Goal: Information Seeking & Learning: Learn about a topic

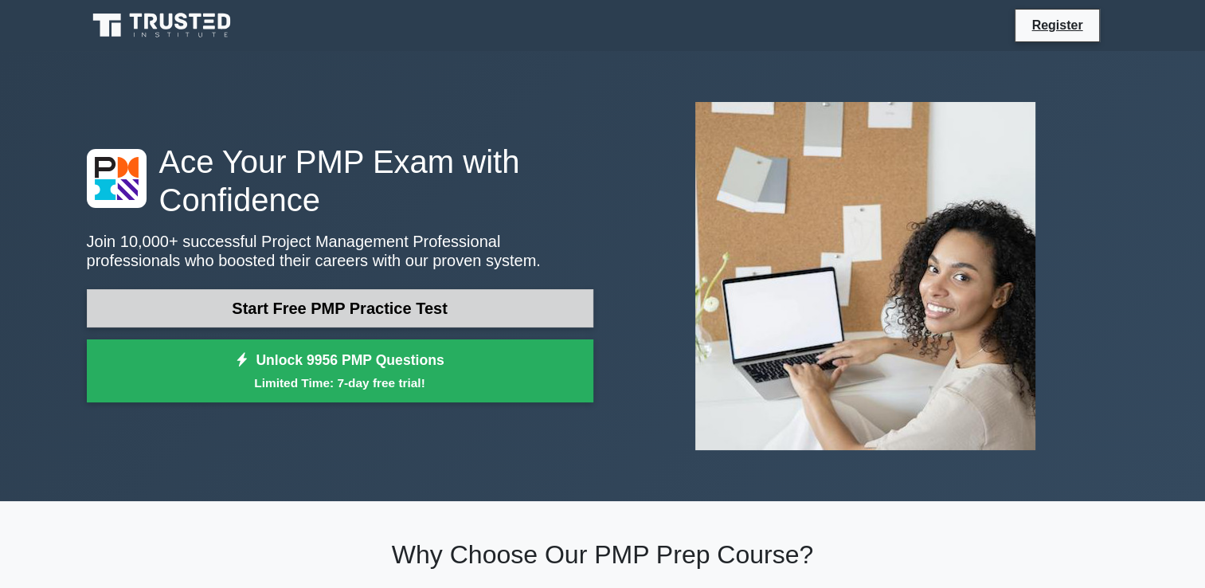
click at [408, 308] on link "Start Free PMP Practice Test" at bounding box center [340, 308] width 506 height 38
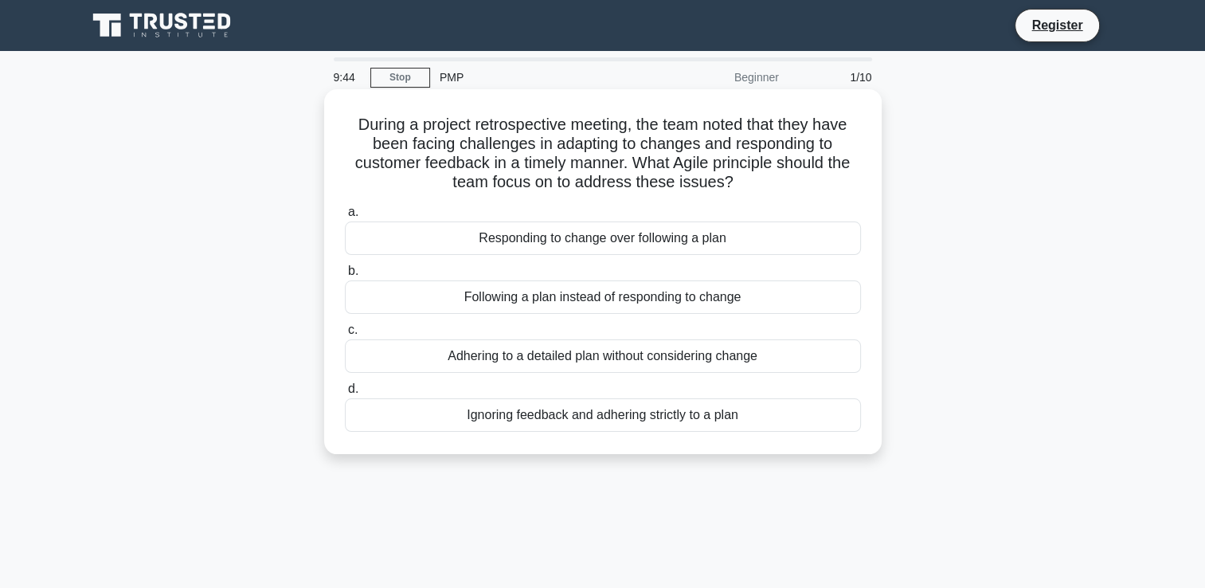
click at [650, 241] on div "Responding to change over following a plan" at bounding box center [603, 237] width 516 height 33
click at [345, 217] on input "a. Responding to change over following a plan" at bounding box center [345, 212] width 0 height 10
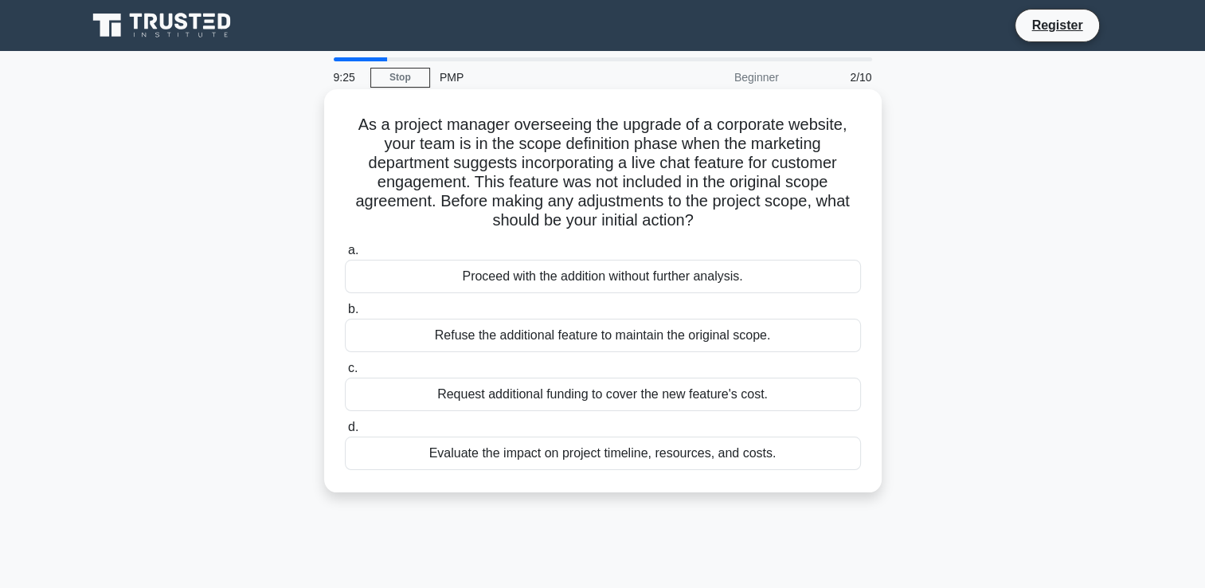
click at [647, 455] on div "Evaluate the impact on project timeline, resources, and costs." at bounding box center [603, 452] width 516 height 33
click at [345, 432] on input "d. Evaluate the impact on project timeline, resources, and costs." at bounding box center [345, 427] width 0 height 10
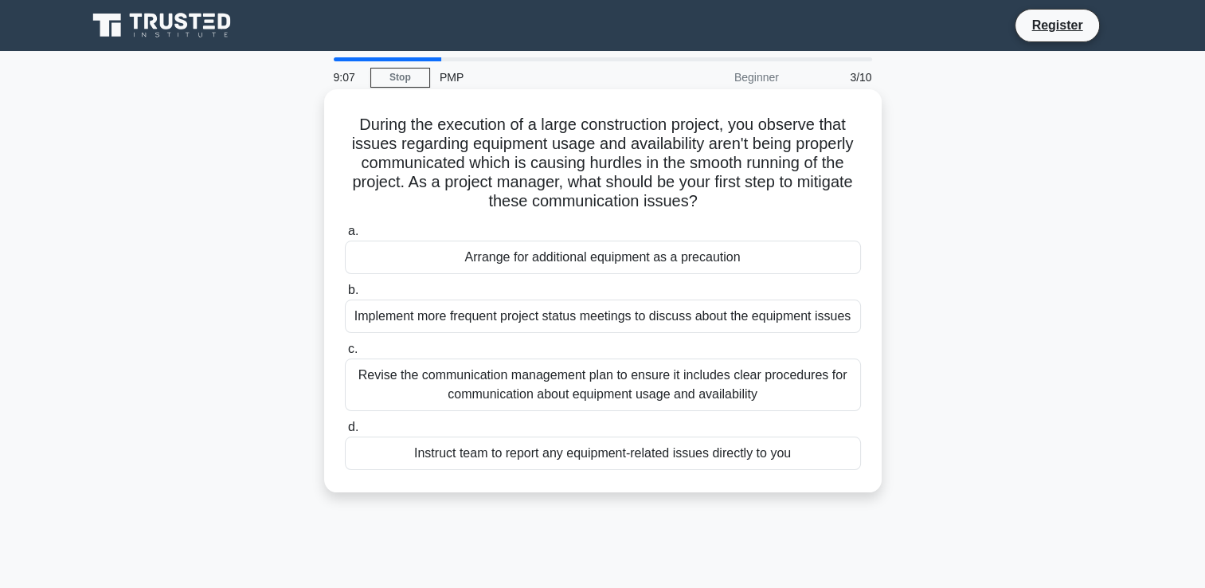
click at [688, 378] on div "Revise the communication management plan to ensure it includes clear procedures…" at bounding box center [603, 384] width 516 height 53
click at [345, 354] on input "c. Revise the communication management plan to ensure it includes clear procedu…" at bounding box center [345, 349] width 0 height 10
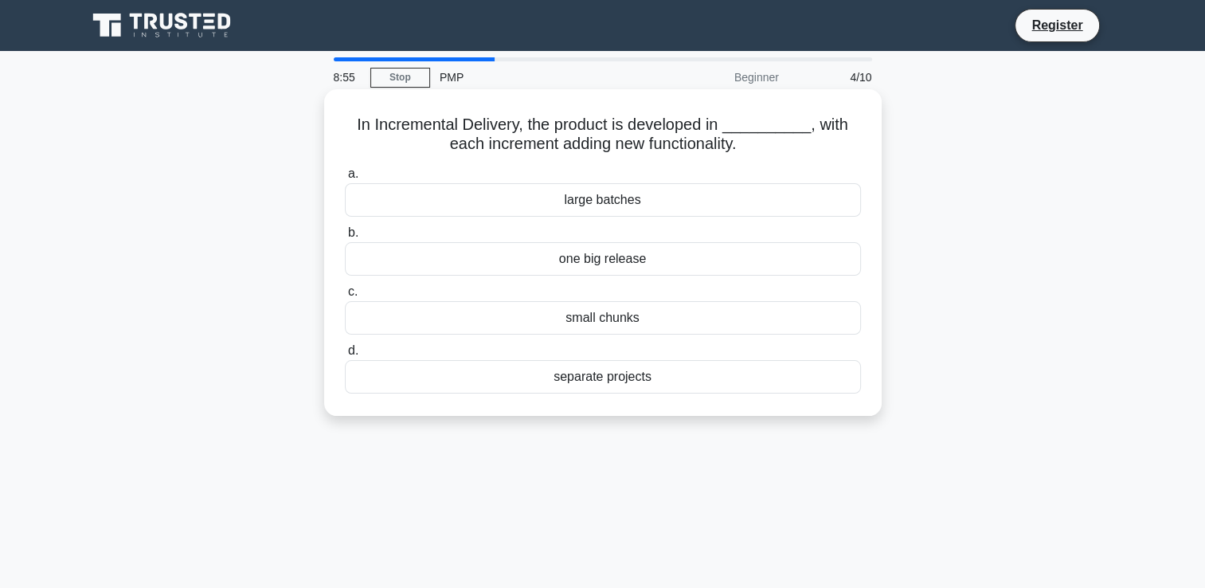
click at [666, 323] on div "small chunks" at bounding box center [603, 317] width 516 height 33
click at [345, 297] on input "c. small chunks" at bounding box center [345, 292] width 0 height 10
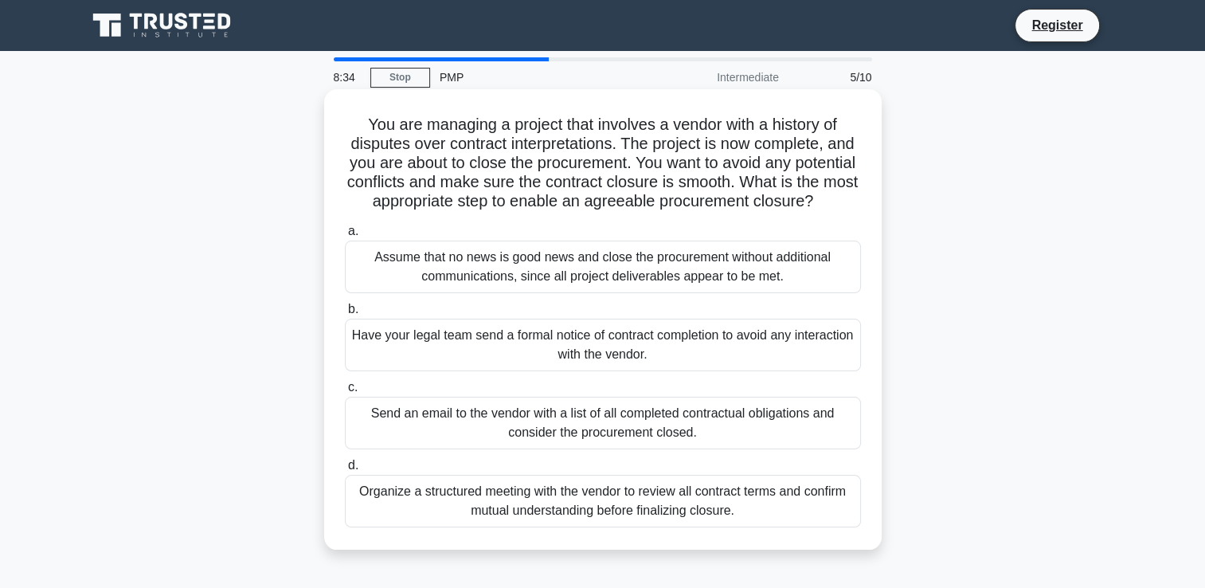
click at [657, 527] on div "Organize a structured meeting with the vendor to review all contract terms and …" at bounding box center [603, 501] width 516 height 53
click at [345, 471] on input "d. Organize a structured meeting with the vendor to review all contract terms a…" at bounding box center [345, 465] width 0 height 10
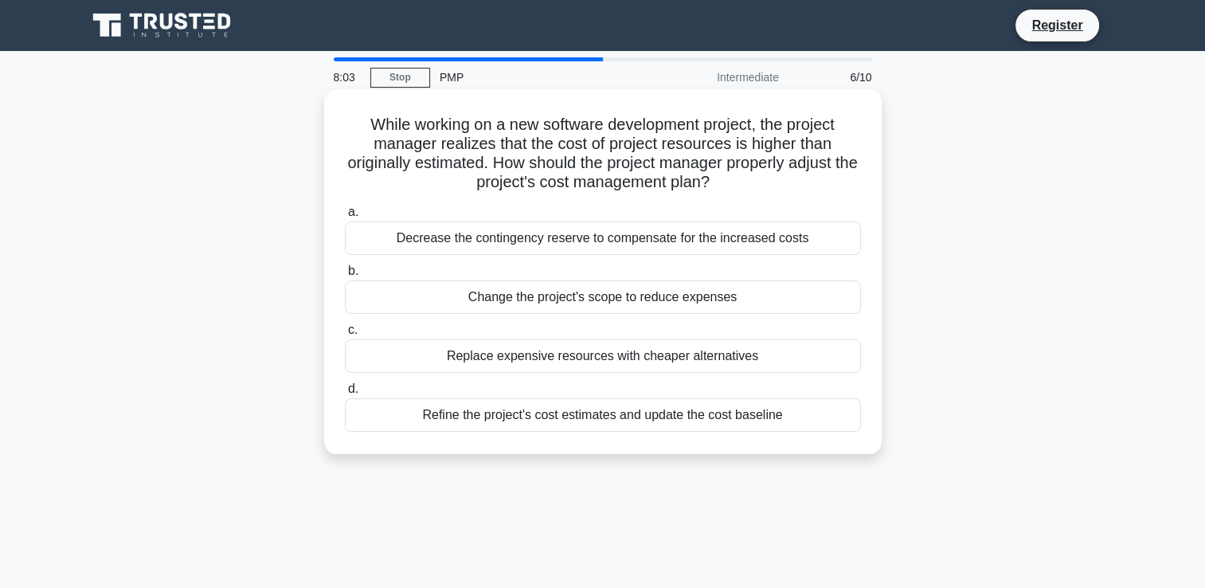
click at [679, 428] on div "Refine the project's cost estimates and update the cost baseline" at bounding box center [603, 414] width 516 height 33
click at [345, 394] on input "d. Refine the project's cost estimates and update the cost baseline" at bounding box center [345, 389] width 0 height 10
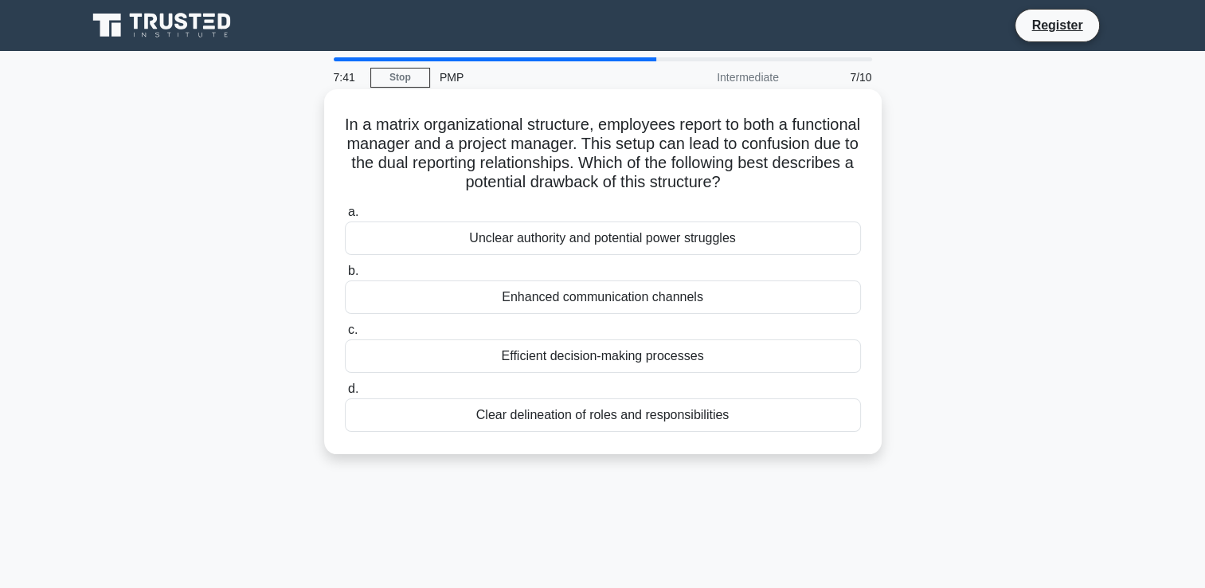
click at [659, 250] on div "Unclear authority and potential power struggles" at bounding box center [603, 237] width 516 height 33
click at [345, 217] on input "a. Unclear authority and potential power struggles" at bounding box center [345, 212] width 0 height 10
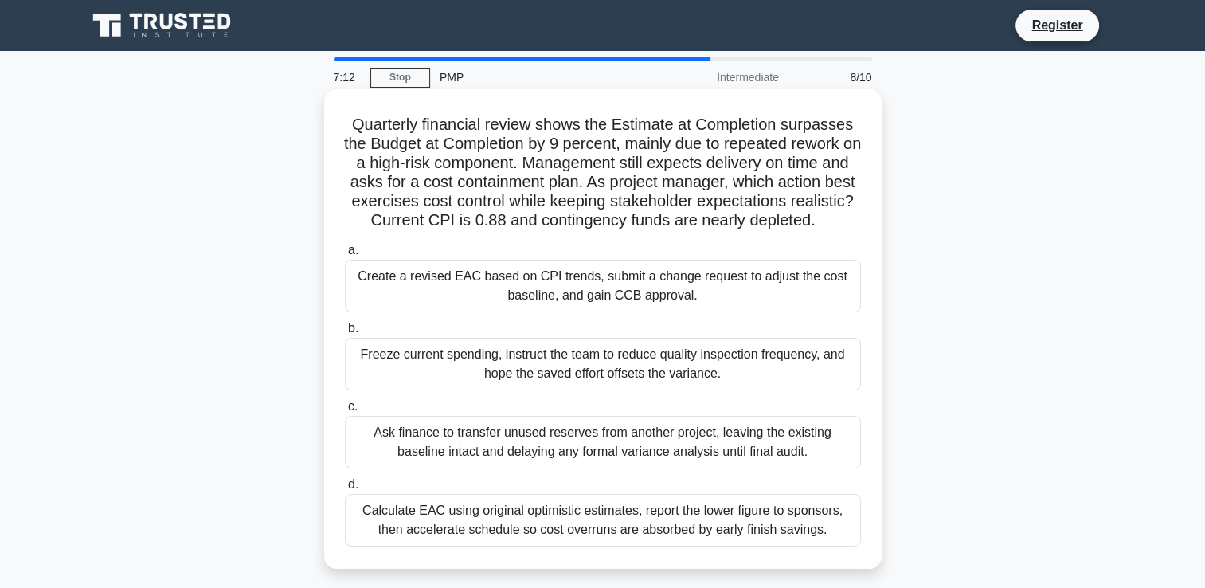
click at [756, 538] on div "Calculate EAC using original optimistic estimates, report the lower figure to s…" at bounding box center [603, 520] width 516 height 53
click at [345, 490] on input "d. Calculate EAC using original optimistic estimates, report the lower figure t…" at bounding box center [345, 484] width 0 height 10
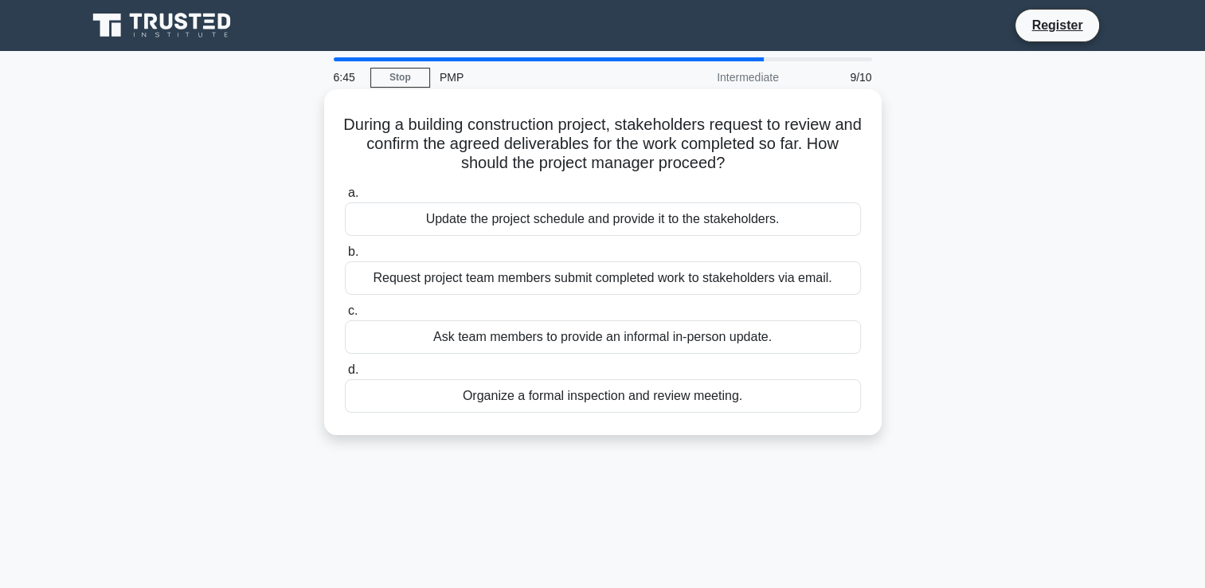
click at [655, 403] on div "Organize a formal inspection and review meeting." at bounding box center [603, 395] width 516 height 33
click at [345, 375] on input "d. Organize a formal inspection and review meeting." at bounding box center [345, 370] width 0 height 10
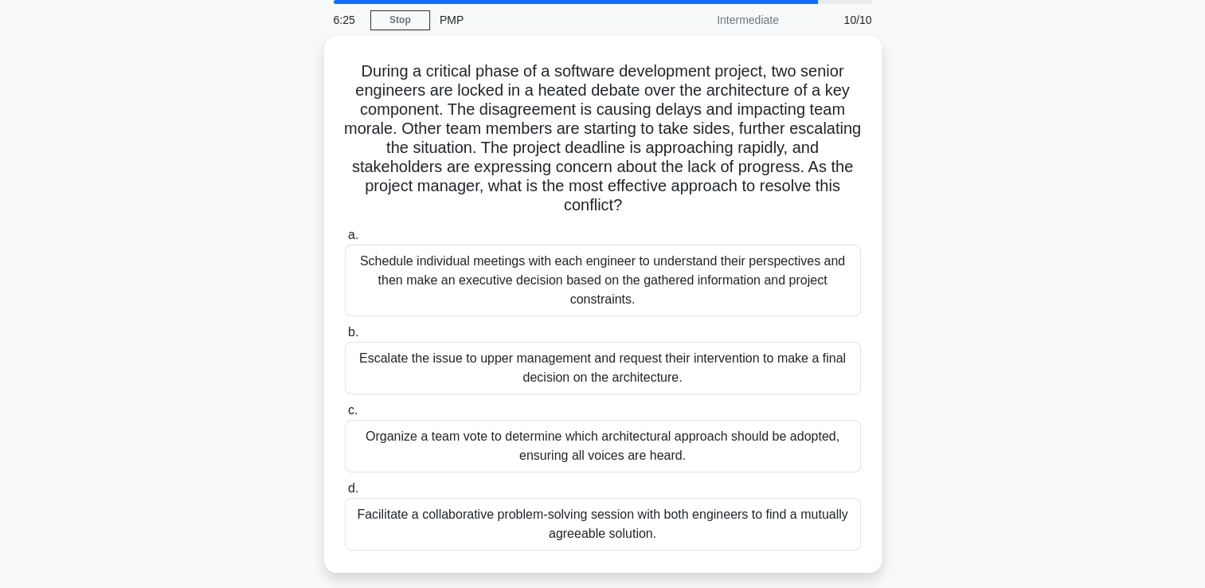
scroll to position [64, 0]
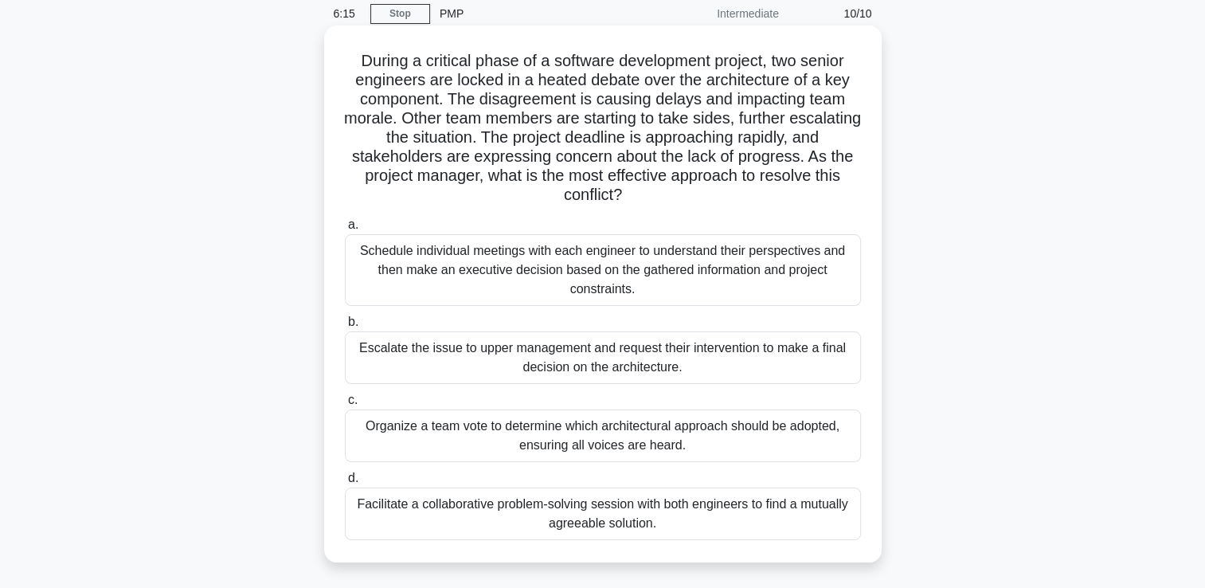
click at [661, 529] on div "Facilitate a collaborative problem-solving session with both engineers to find …" at bounding box center [603, 513] width 516 height 53
click at [345, 483] on input "d. Facilitate a collaborative problem-solving session with both engineers to fi…" at bounding box center [345, 478] width 0 height 10
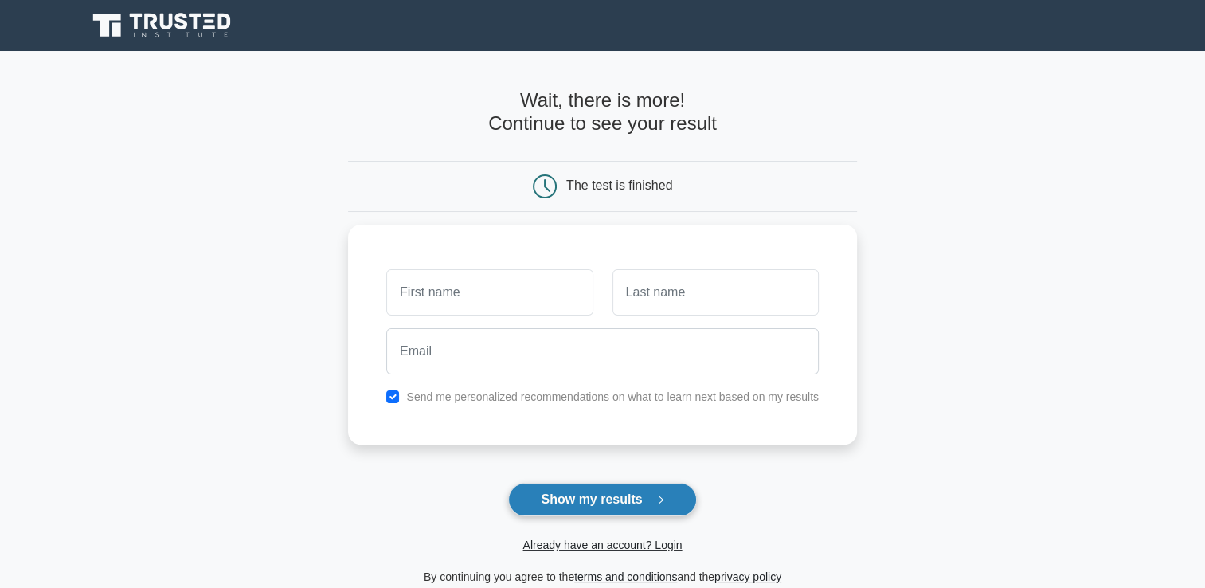
click at [640, 495] on button "Show my results" at bounding box center [602, 499] width 188 height 33
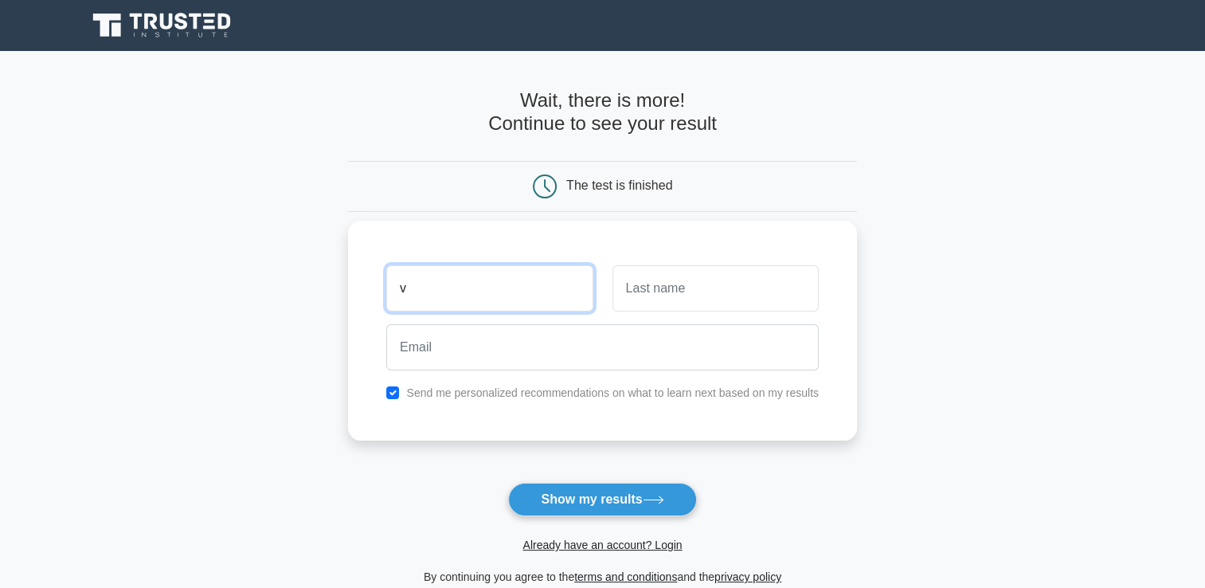
type input "Viswanathan"
type input "Padmanaban"
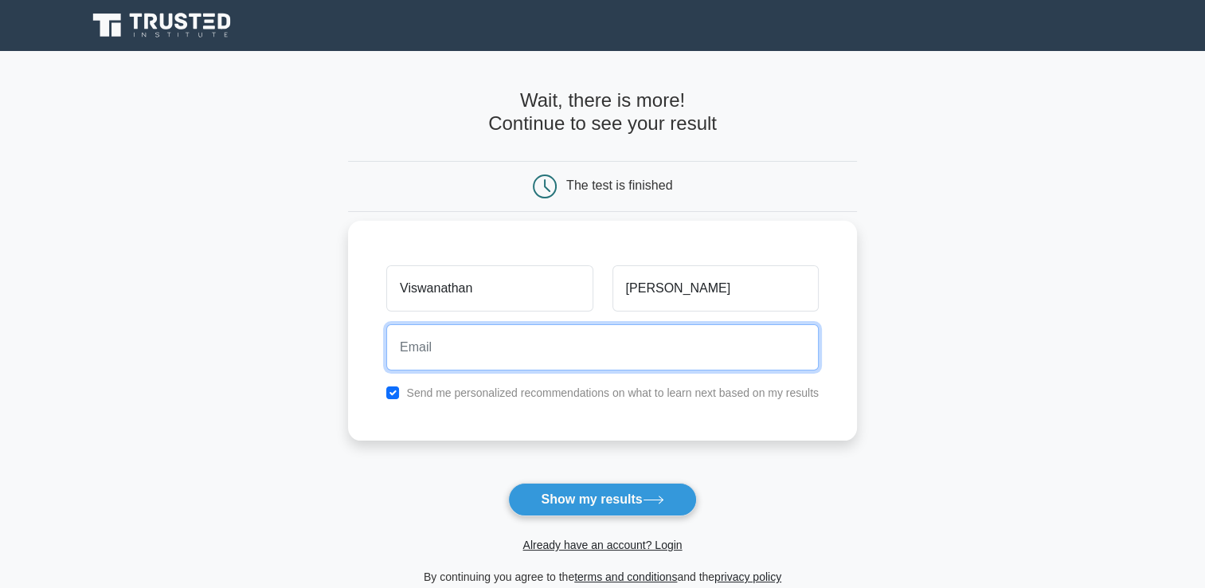
type input "viswanathan.tholanur@gmail.com"
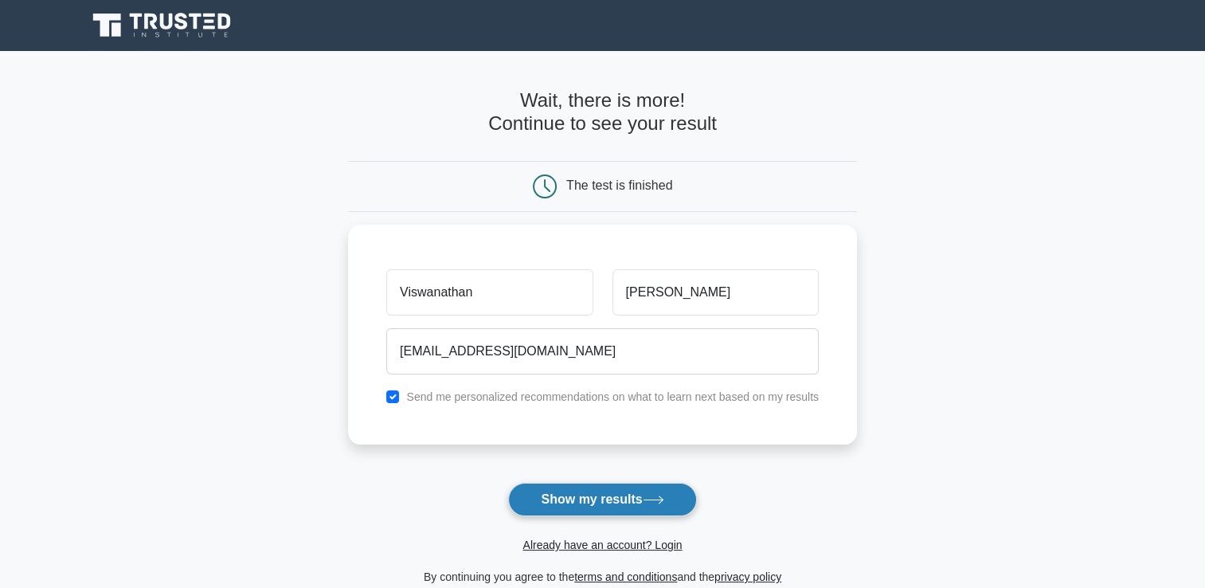
click at [585, 503] on button "Show my results" at bounding box center [602, 499] width 188 height 33
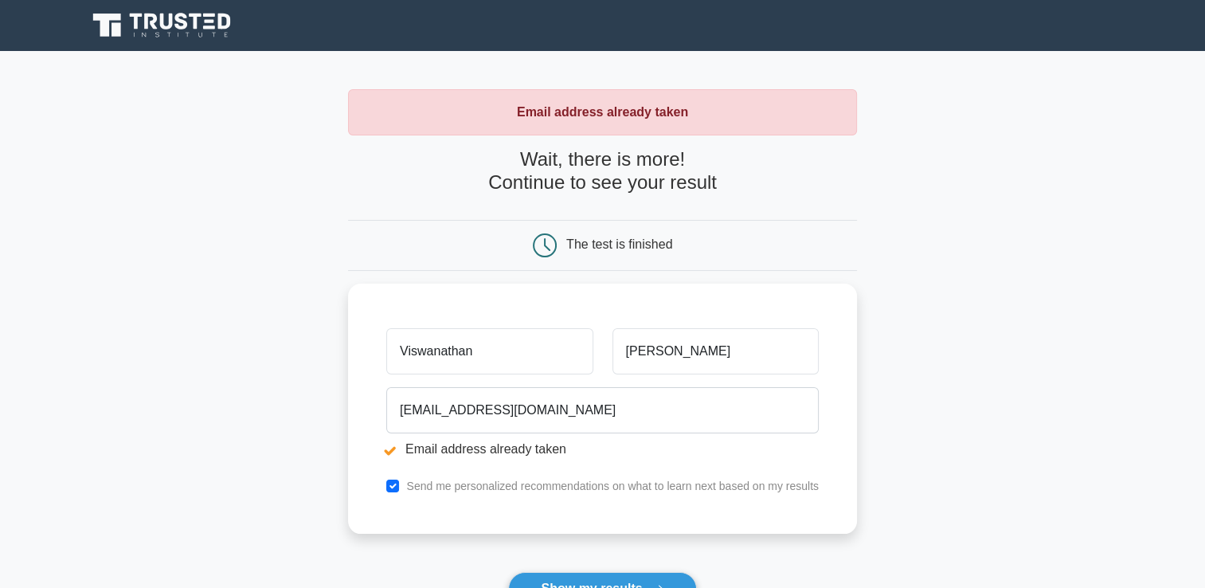
scroll to position [196, 0]
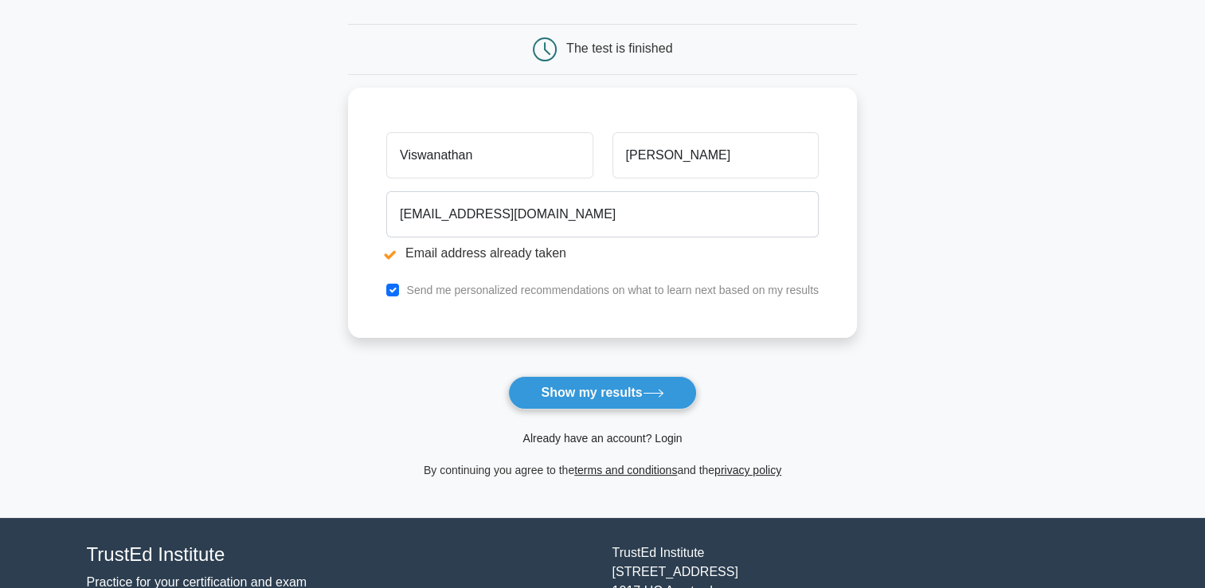
click at [647, 436] on link "Already have an account? Login" at bounding box center [601, 438] width 159 height 13
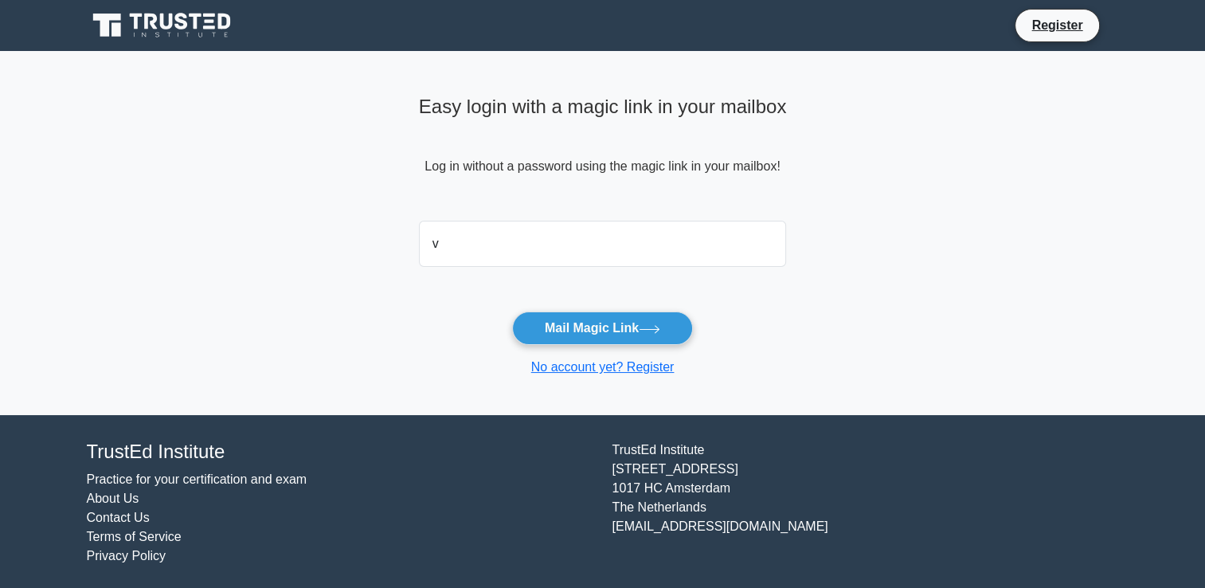
type input "viswanathan.tholanur@gmail.com"
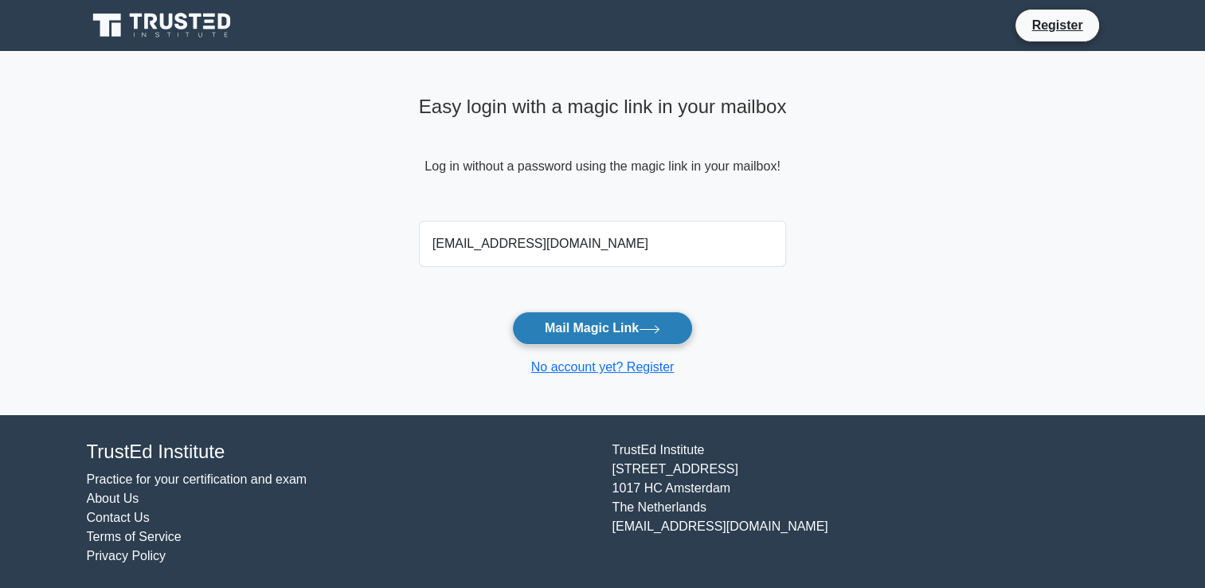
click at [576, 330] on button "Mail Magic Link" at bounding box center [602, 327] width 181 height 33
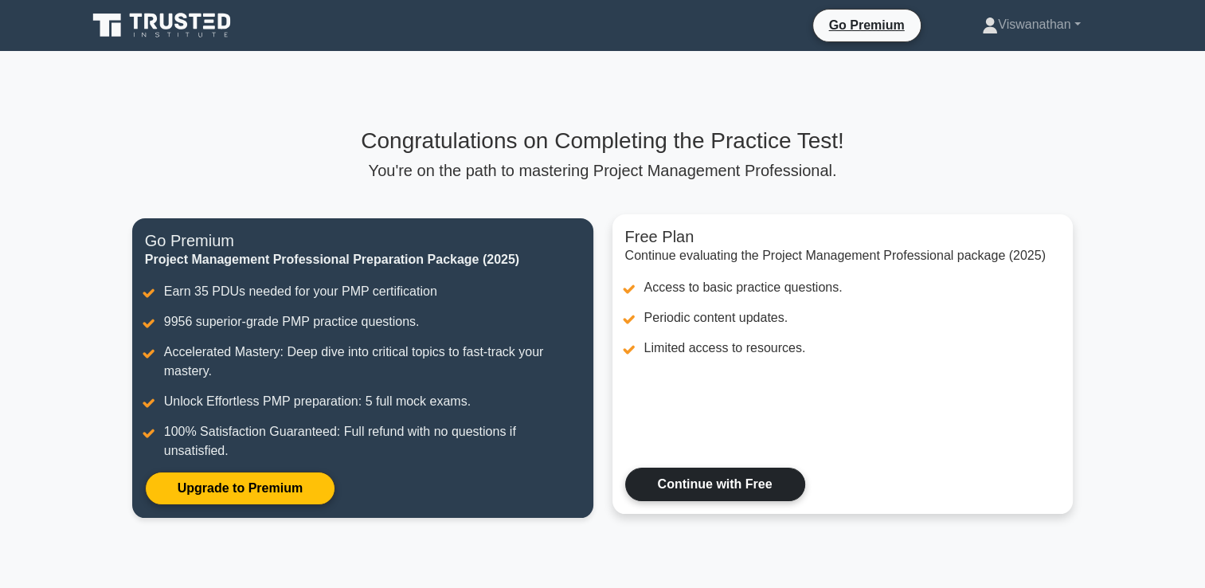
click at [740, 501] on link "Continue with Free" at bounding box center [715, 483] width 180 height 33
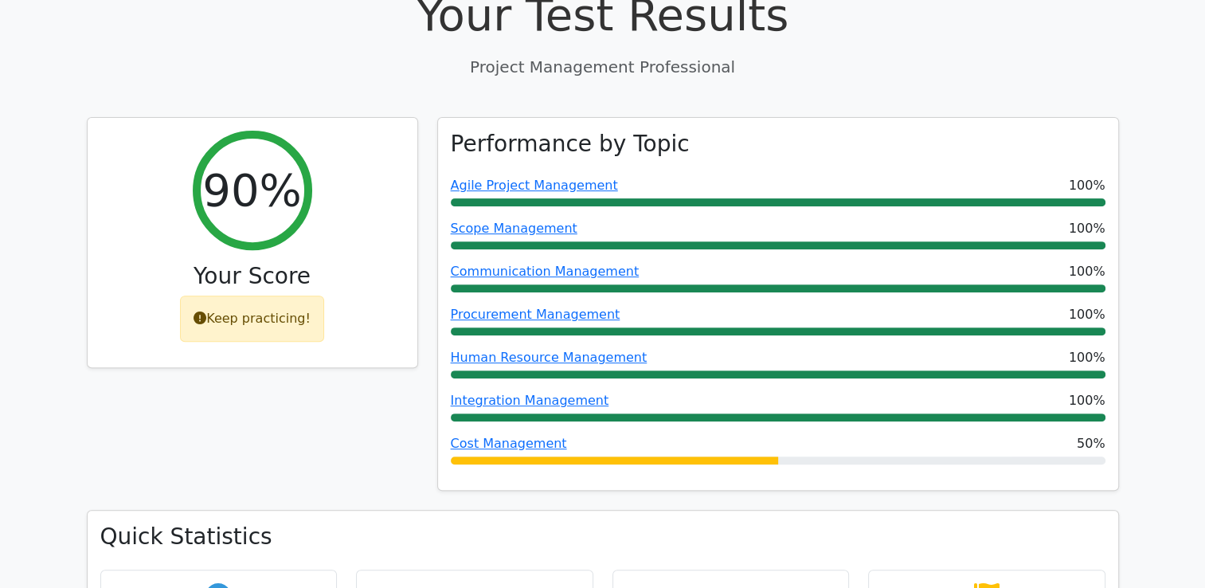
scroll to position [560, 0]
